Goal: Information Seeking & Learning: Learn about a topic

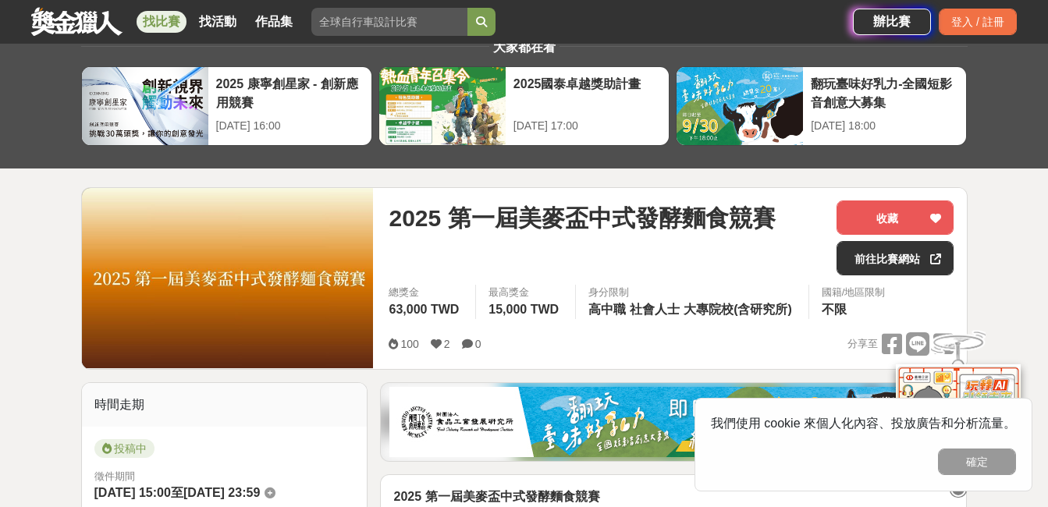
scroll to position [78, 0]
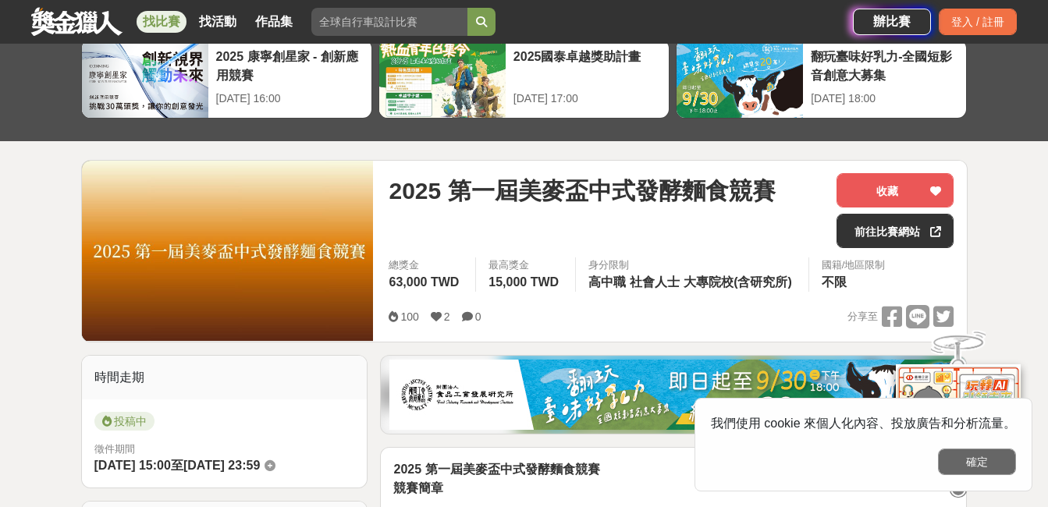
click at [981, 464] on button "確定" at bounding box center [977, 462] width 78 height 27
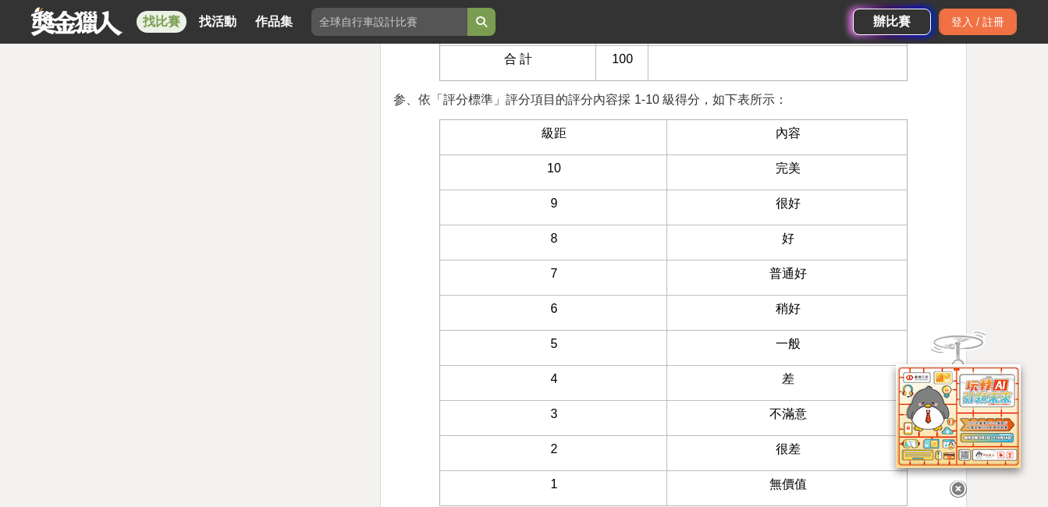
scroll to position [5149, 0]
click at [956, 482] on icon at bounding box center [957, 489] width 17 height 17
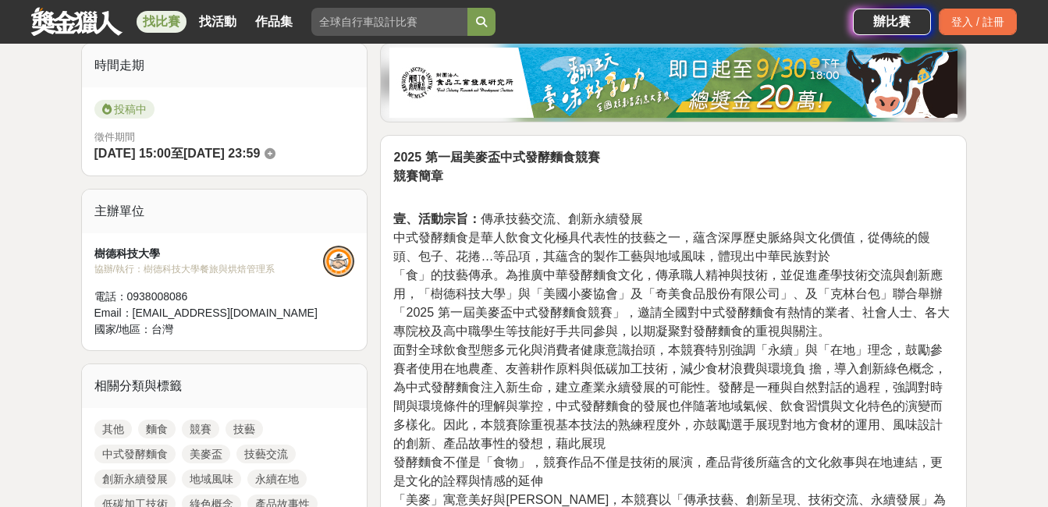
scroll to position [78, 0]
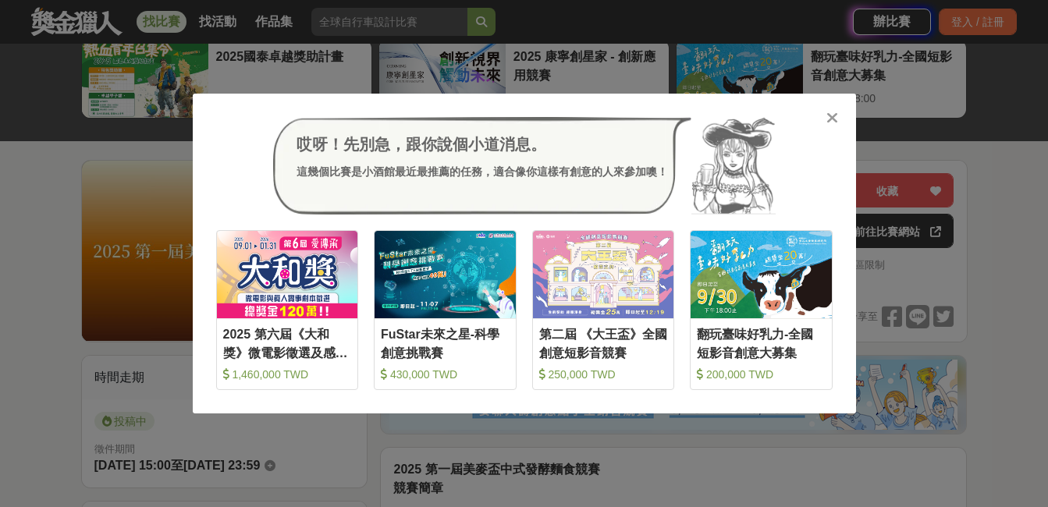
click at [830, 122] on icon at bounding box center [832, 118] width 12 height 16
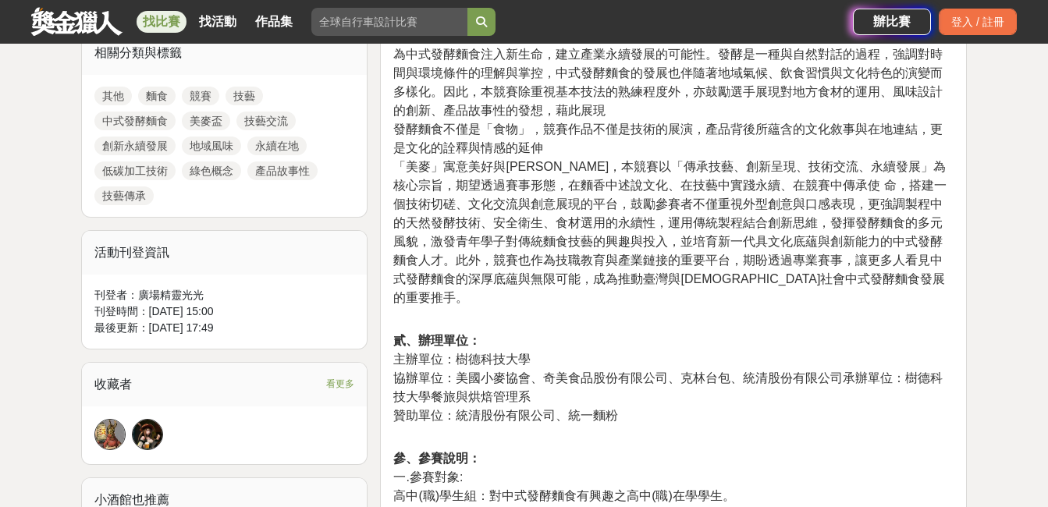
scroll to position [780, 0]
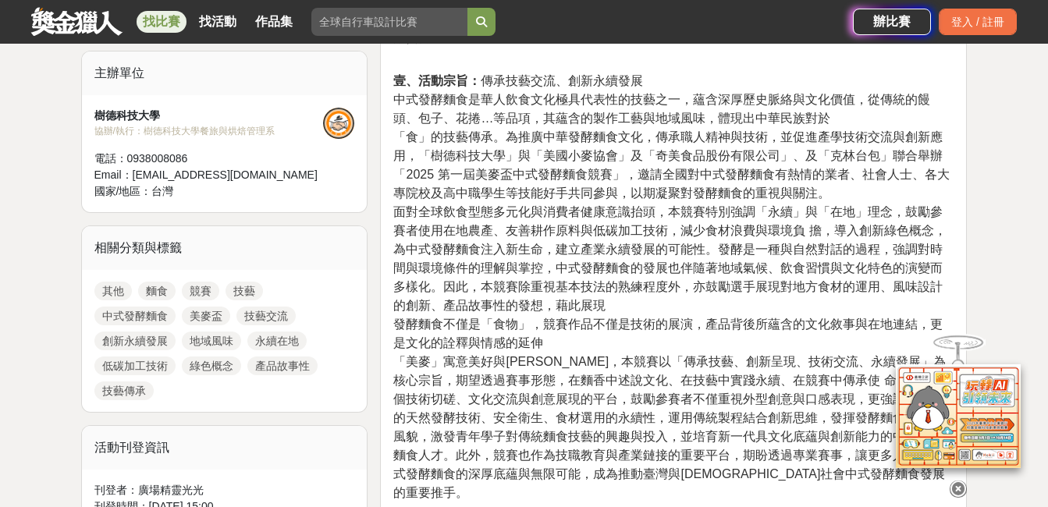
scroll to position [780, 0]
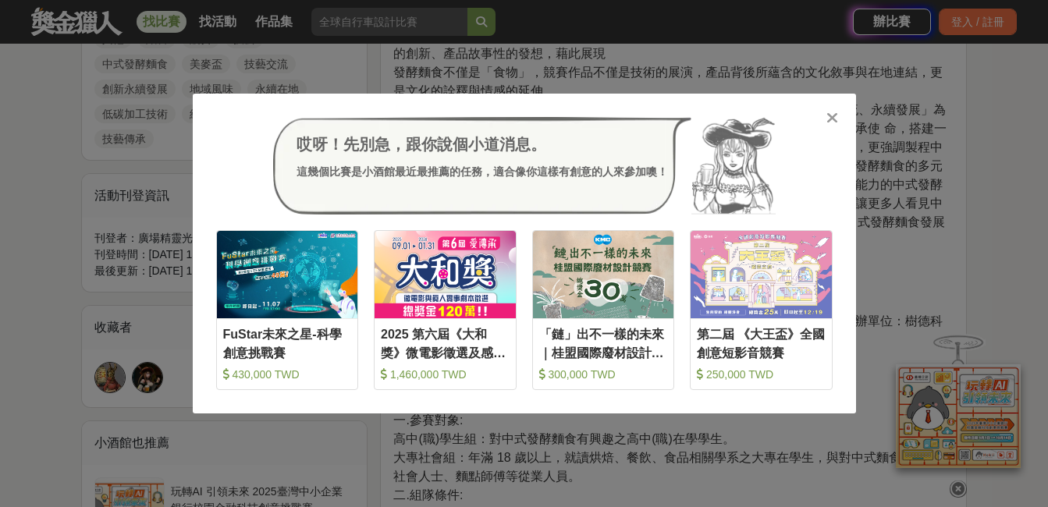
click at [831, 115] on icon at bounding box center [832, 118] width 12 height 16
